Goal: Transaction & Acquisition: Purchase product/service

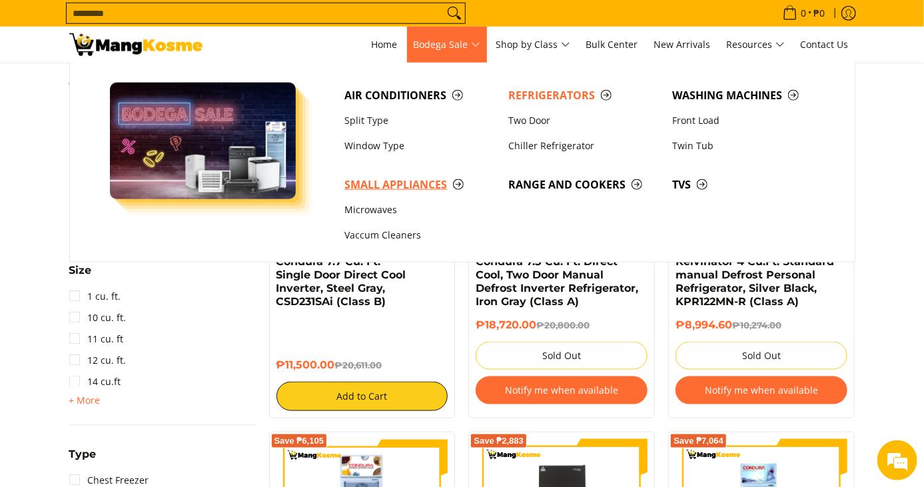
click at [416, 186] on span "Small Appliances" at bounding box center [419, 184] width 150 height 17
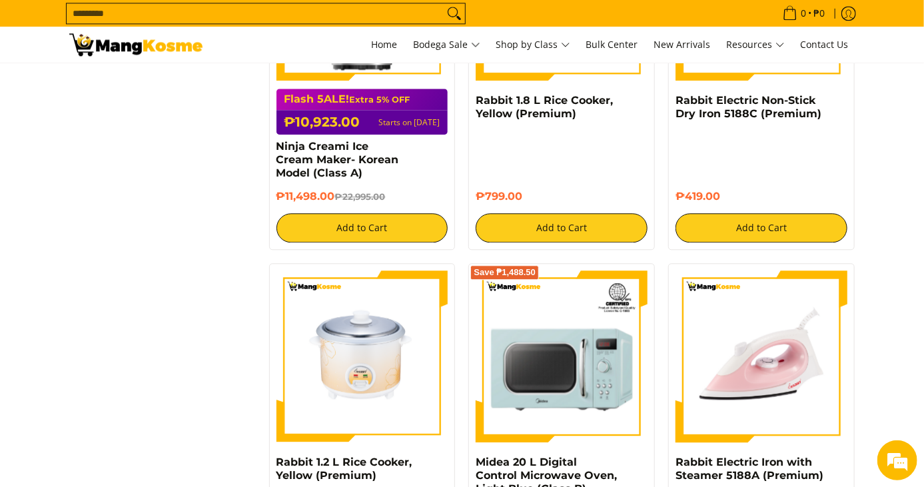
scroll to position [1406, 0]
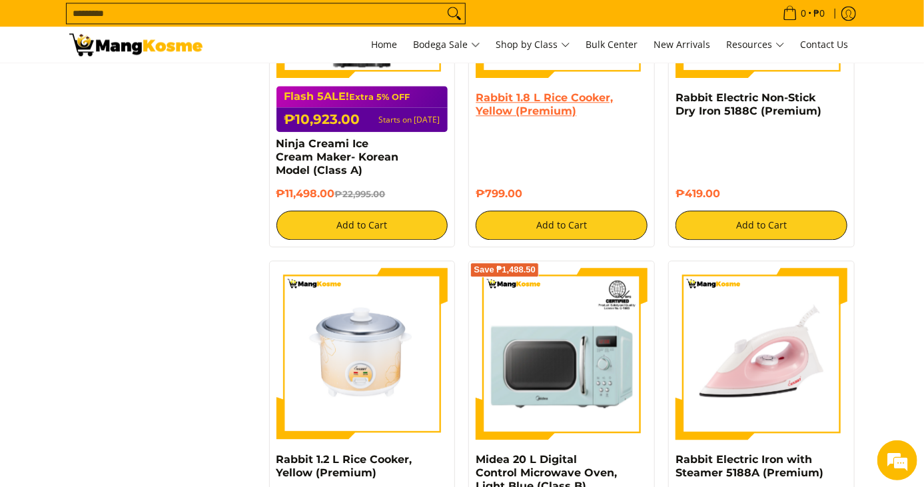
click at [515, 115] on link "Rabbit 1.8 L Rice Cooker, Yellow (Premium)" at bounding box center [543, 104] width 137 height 26
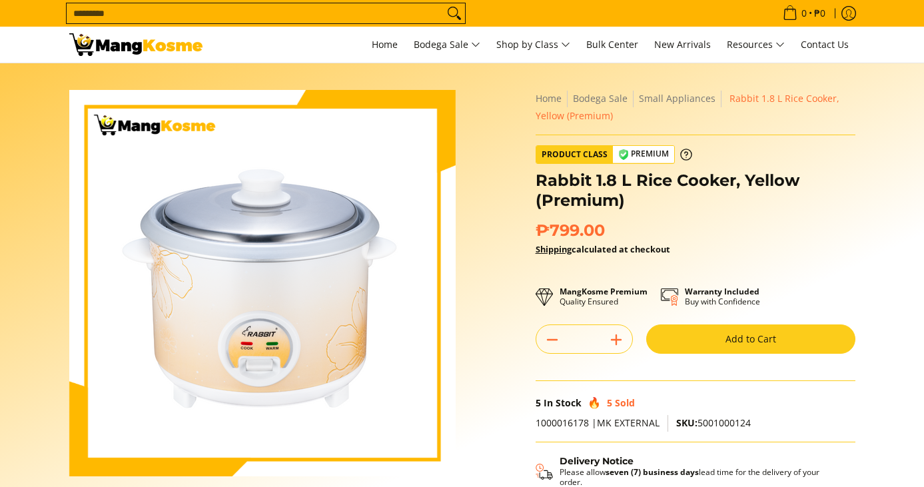
click at [648, 172] on h1 "Rabbit 1.8 L Rice Cooker, Yellow (Premium)" at bounding box center [695, 190] width 320 height 40
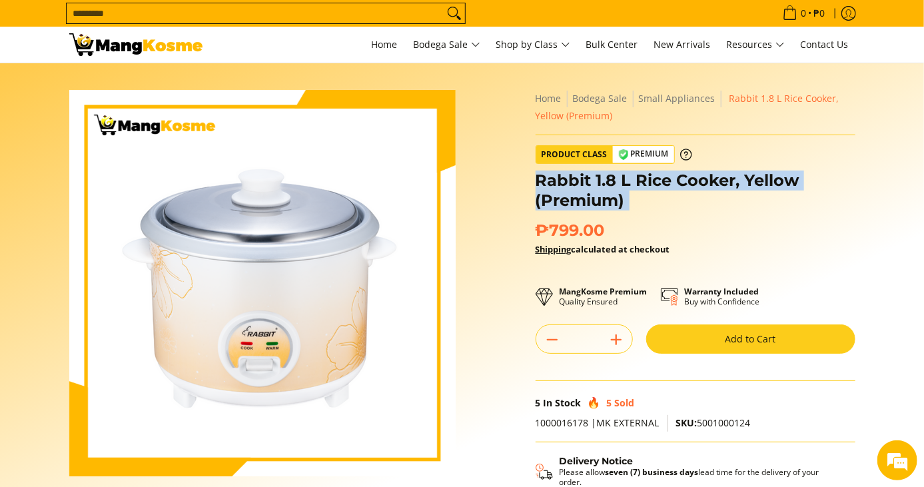
click at [648, 172] on h1 "Rabbit 1.8 L Rice Cooker, Yellow (Premium)" at bounding box center [695, 190] width 320 height 40
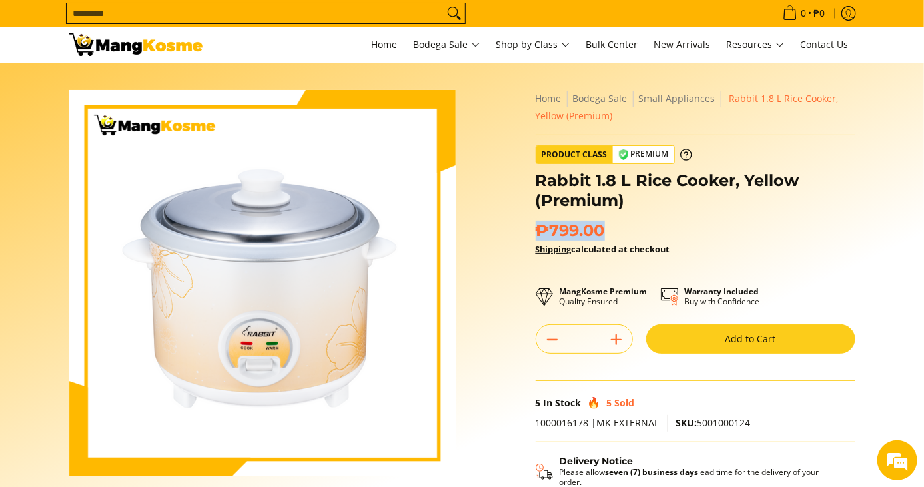
drag, startPoint x: 607, startPoint y: 227, endPoint x: 538, endPoint y: 225, distance: 68.6
click at [538, 225] on h2 "₱799.00 Save ₱-799" at bounding box center [695, 230] width 320 height 20
copy span "₱799.00"
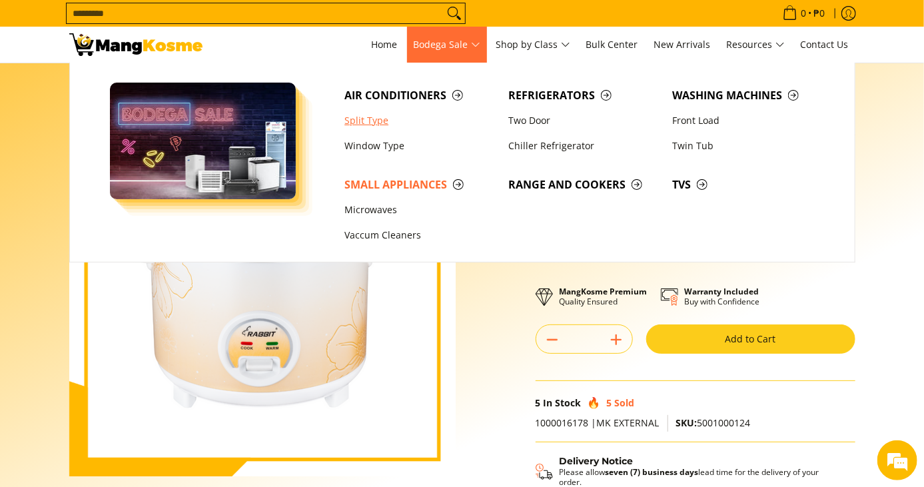
click at [372, 109] on link "Split Type" at bounding box center [420, 120] width 164 height 25
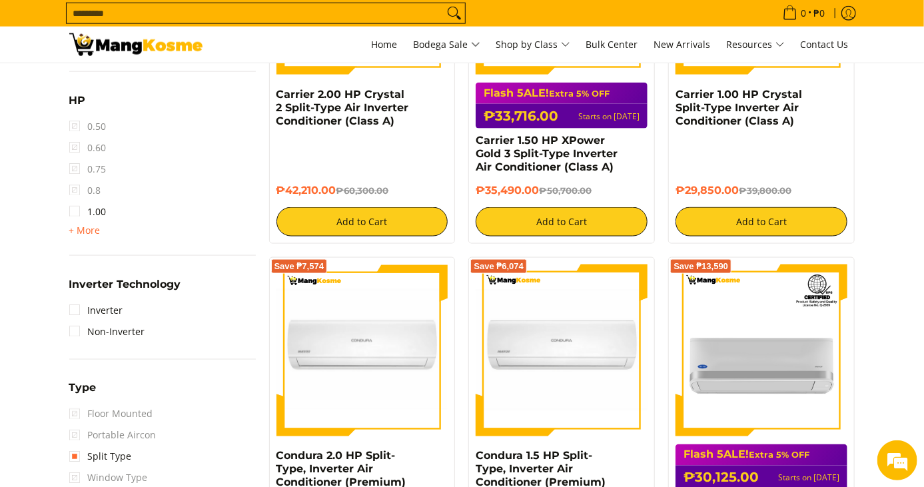
scroll to position [814, 0]
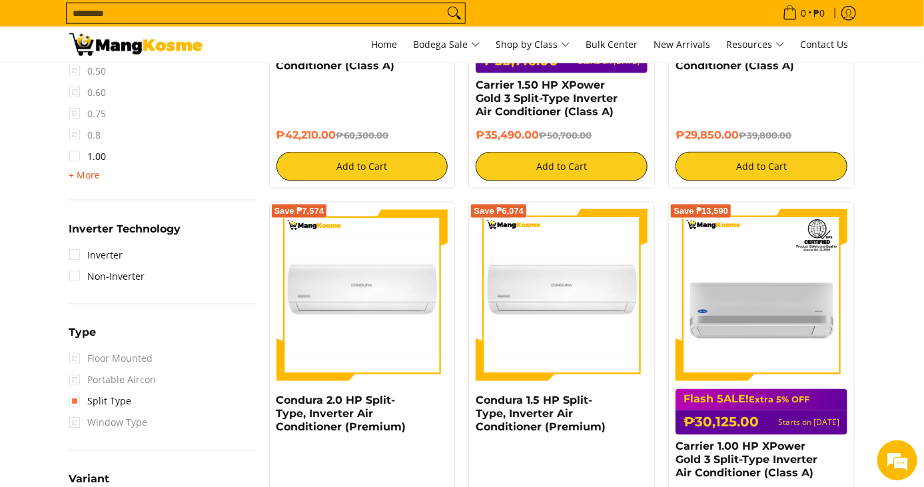
click at [89, 176] on span "+ More" at bounding box center [84, 175] width 31 height 11
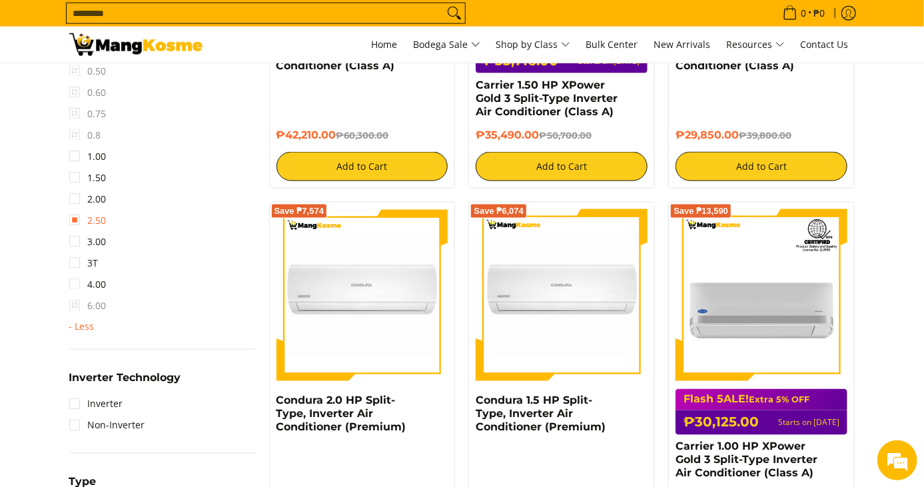
click at [71, 219] on link "2.50" at bounding box center [87, 220] width 37 height 21
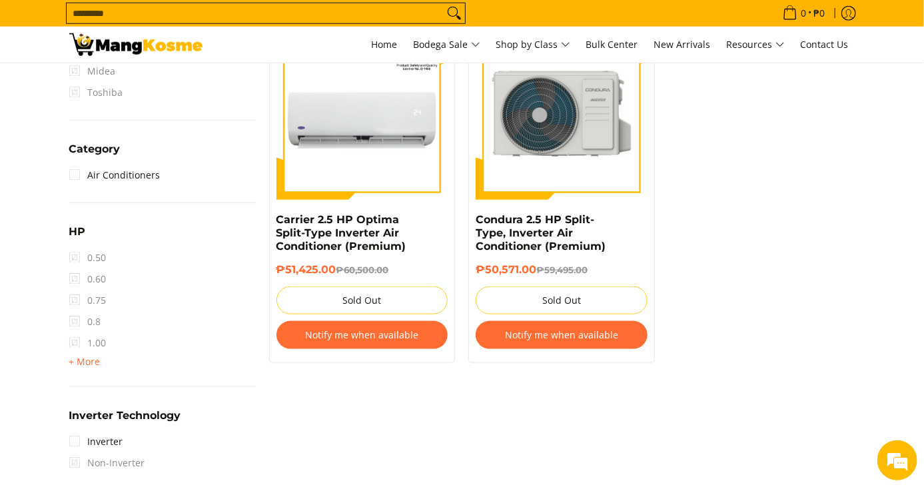
scroll to position [544, 0]
